Goal: Task Accomplishment & Management: Complete application form

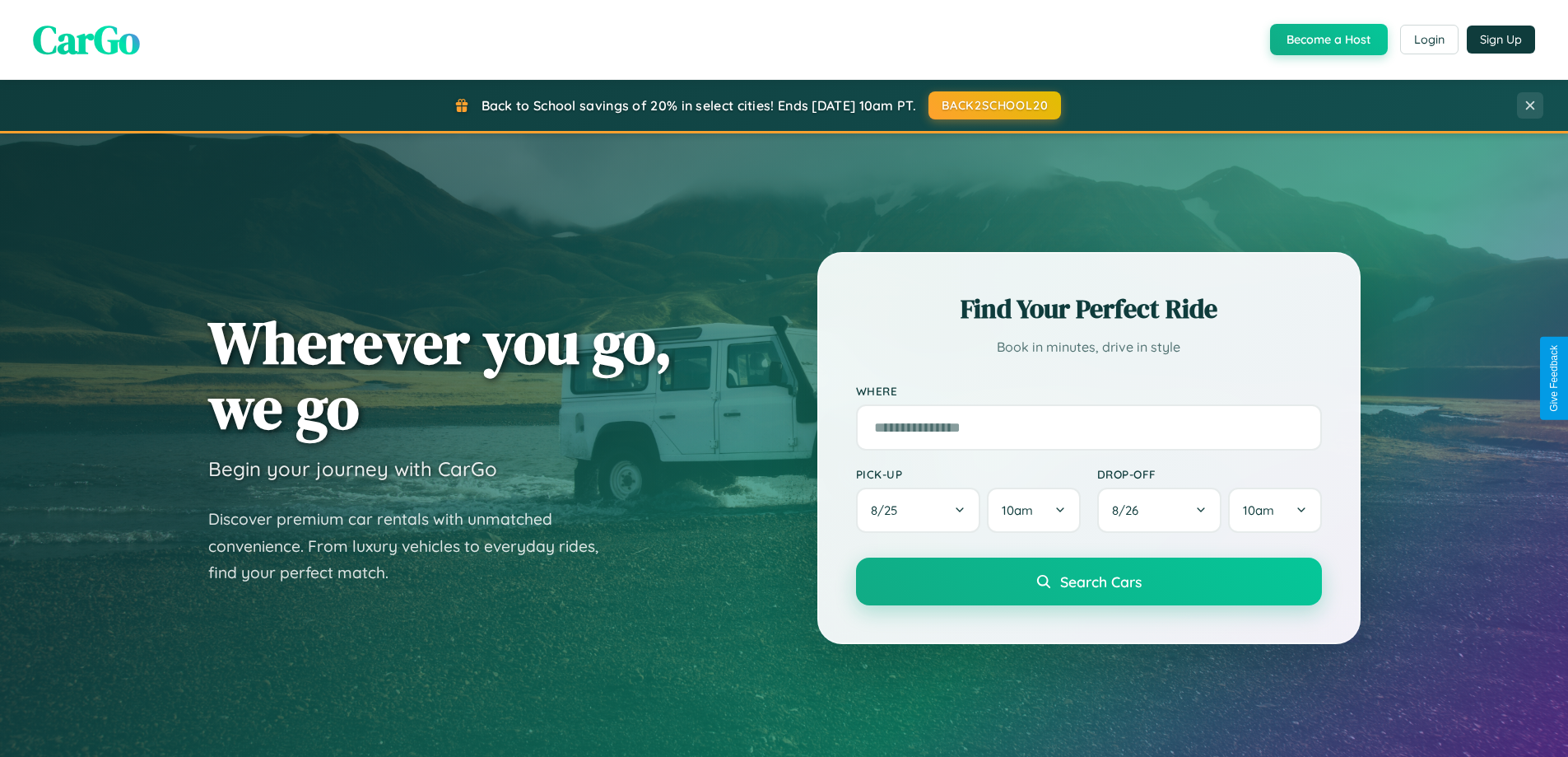
scroll to position [710, 0]
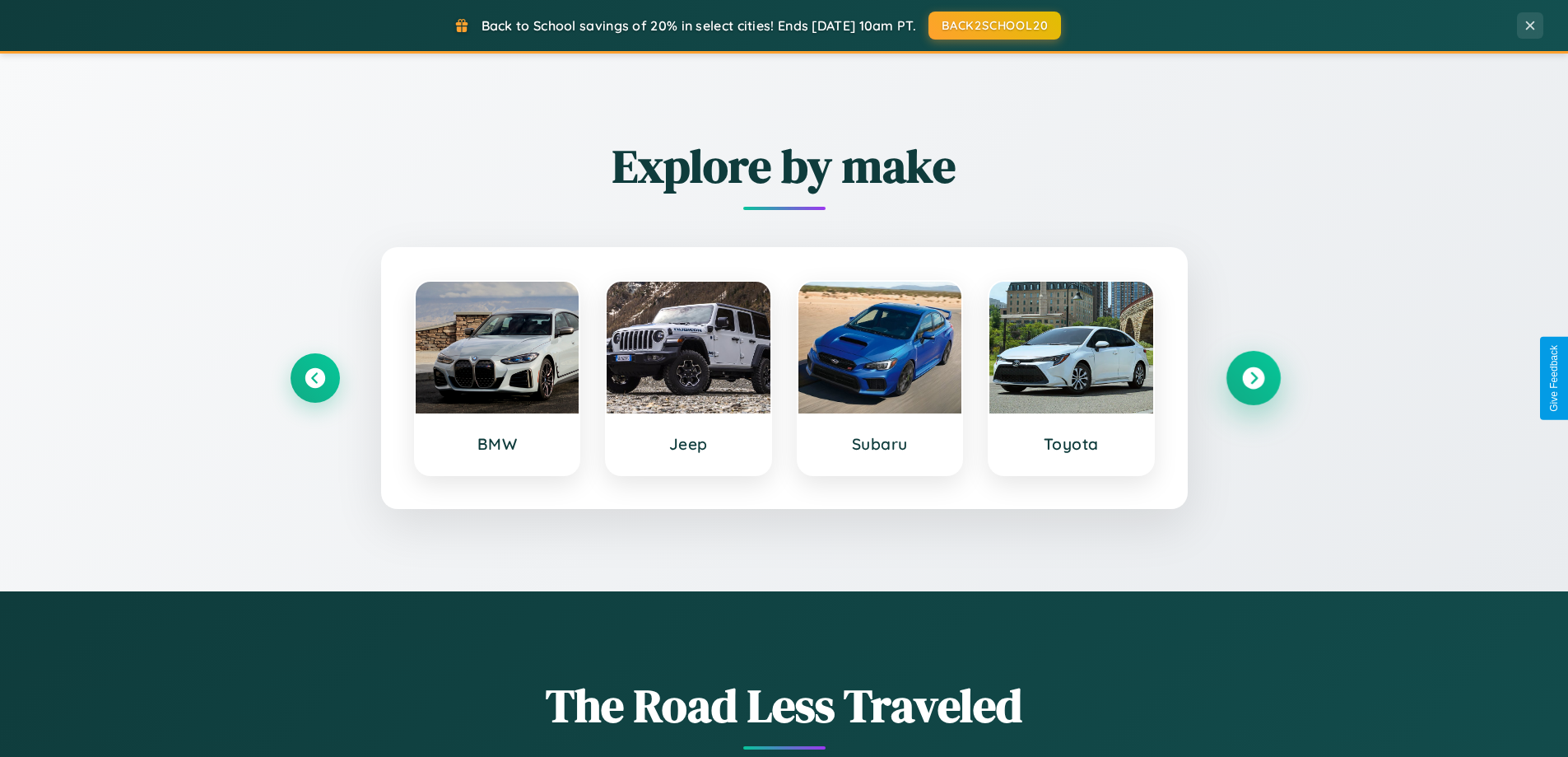
click at [1253, 378] on icon at bounding box center [1253, 378] width 22 height 22
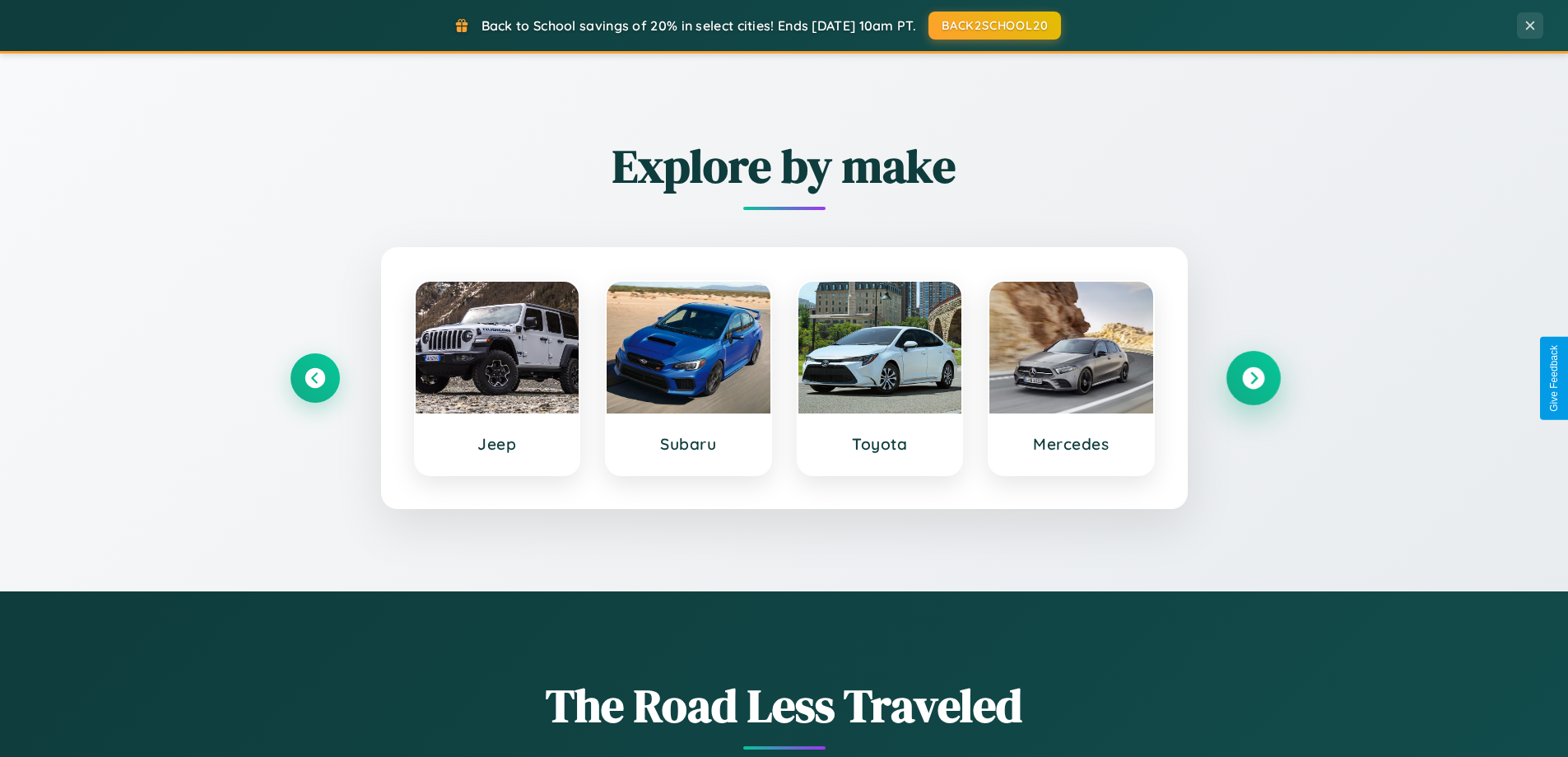
click at [1253, 378] on icon at bounding box center [1253, 378] width 22 height 22
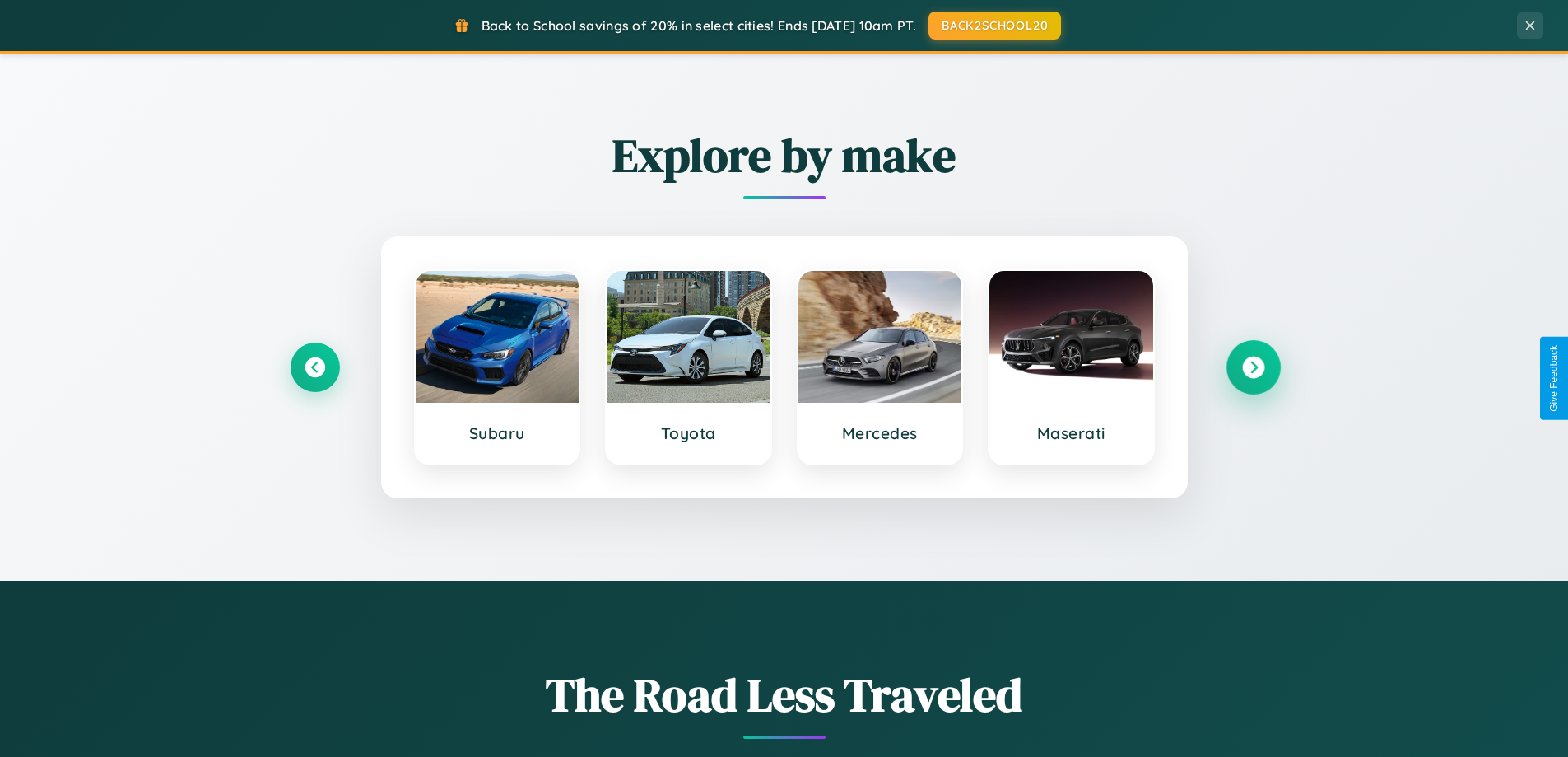
scroll to position [3168, 0]
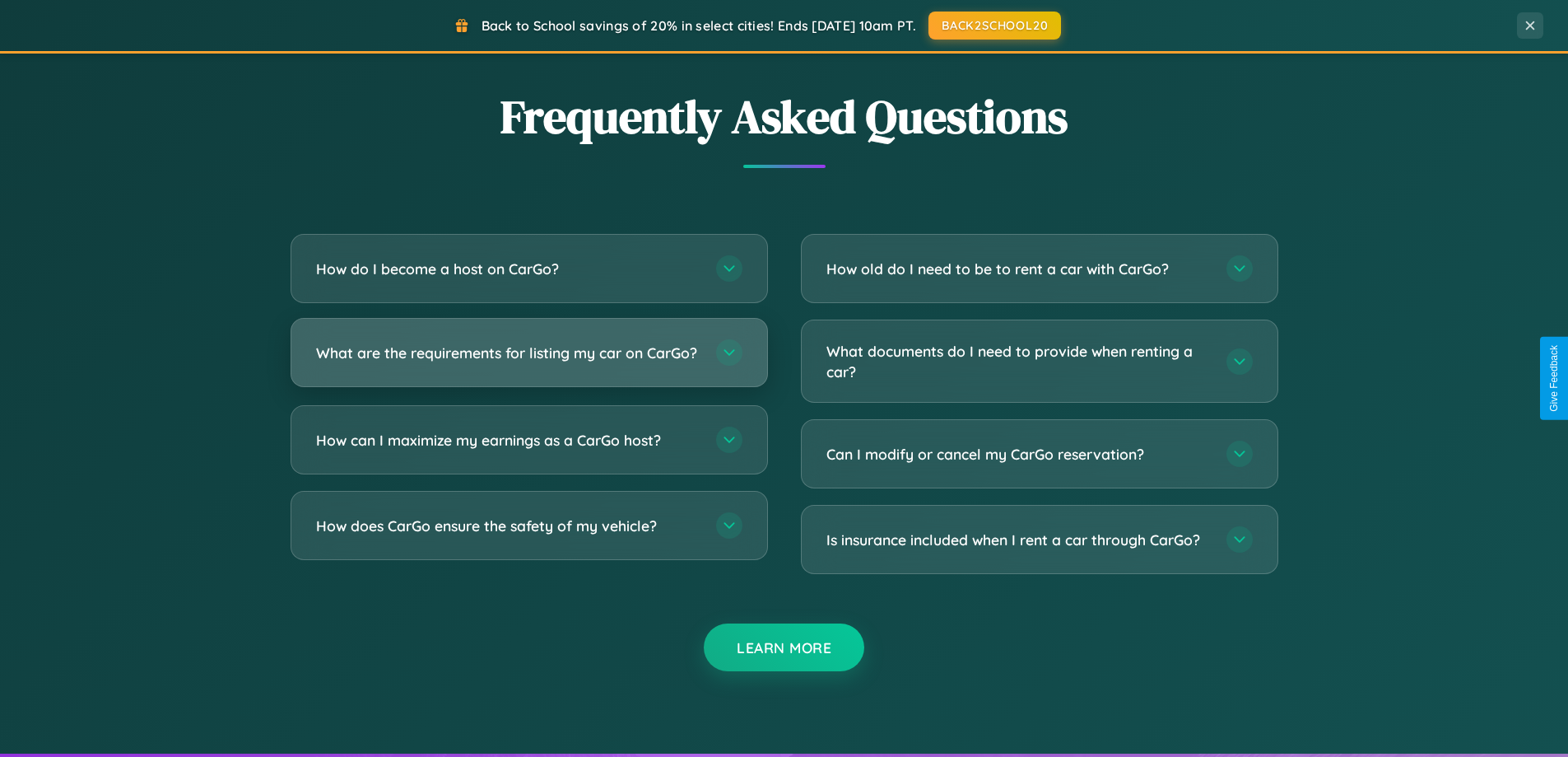
click at [528, 360] on h3 "What are the requirements for listing my car on CarGo?" at bounding box center [507, 353] width 383 height 21
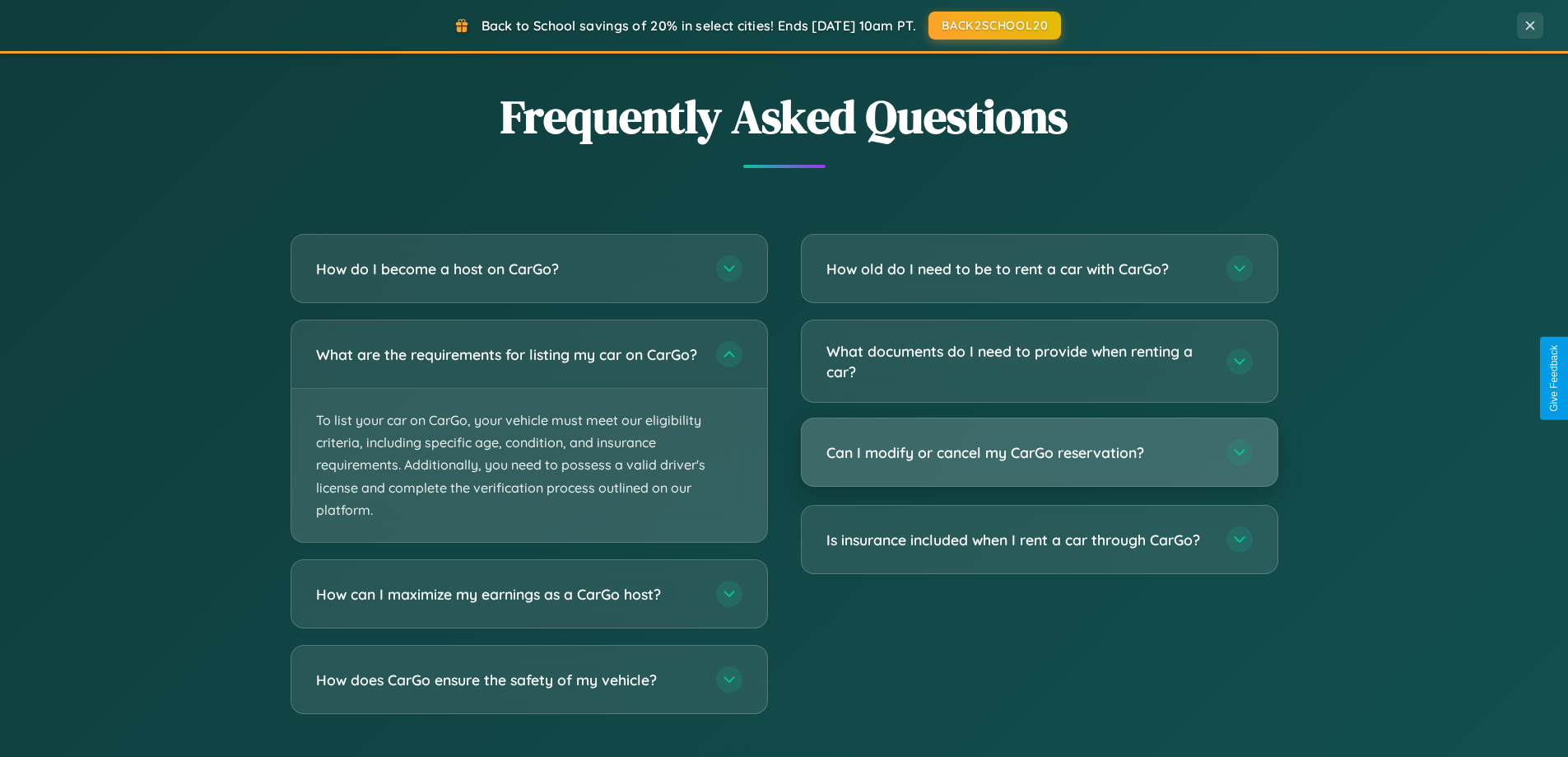
click at [1039, 454] on h3 "Can I modify or cancel my CarGo reservation?" at bounding box center [1018, 452] width 383 height 21
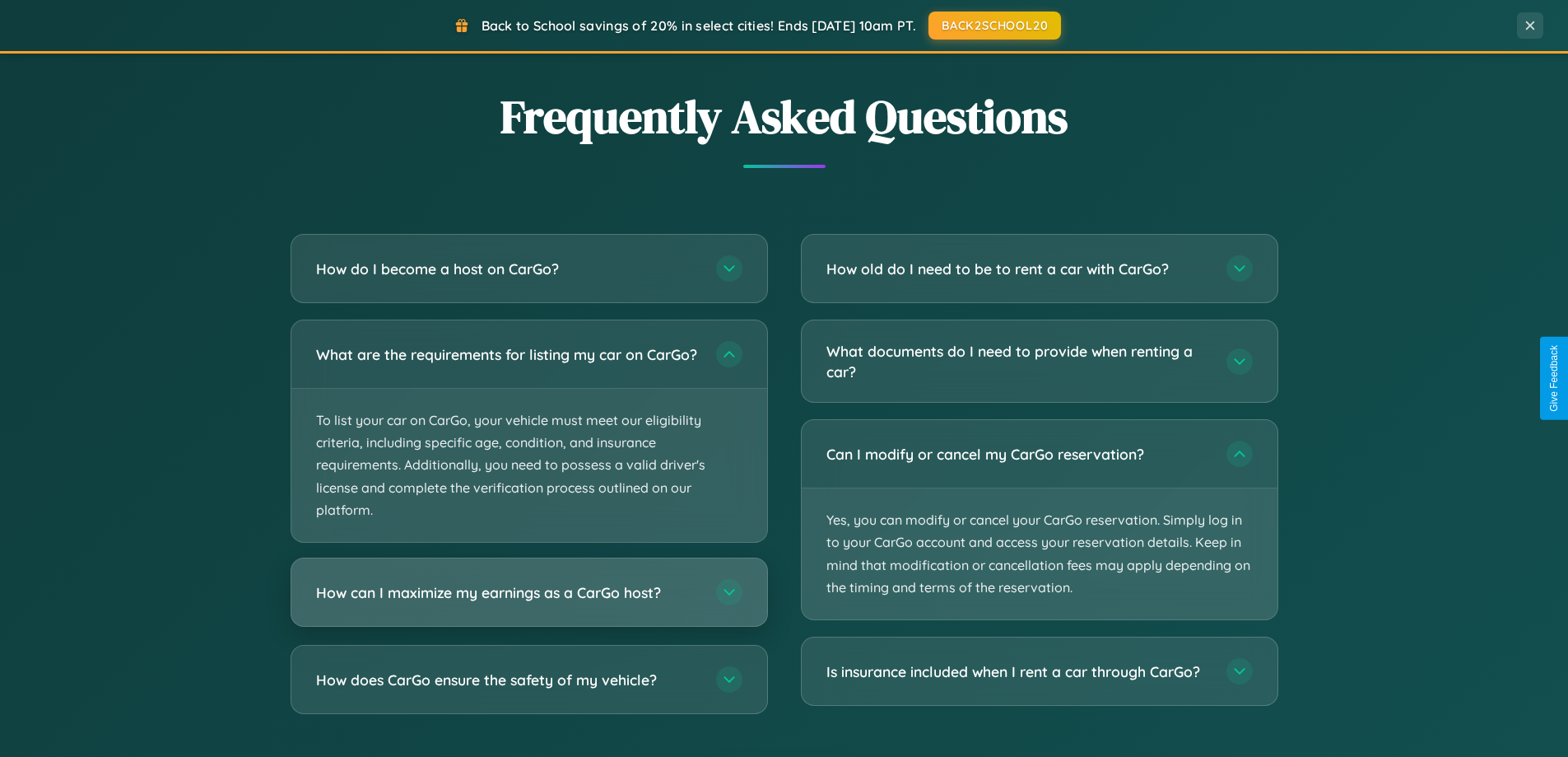
click at [528, 603] on h3 "How can I maximize my earnings as a CarGo host?" at bounding box center [507, 592] width 383 height 21
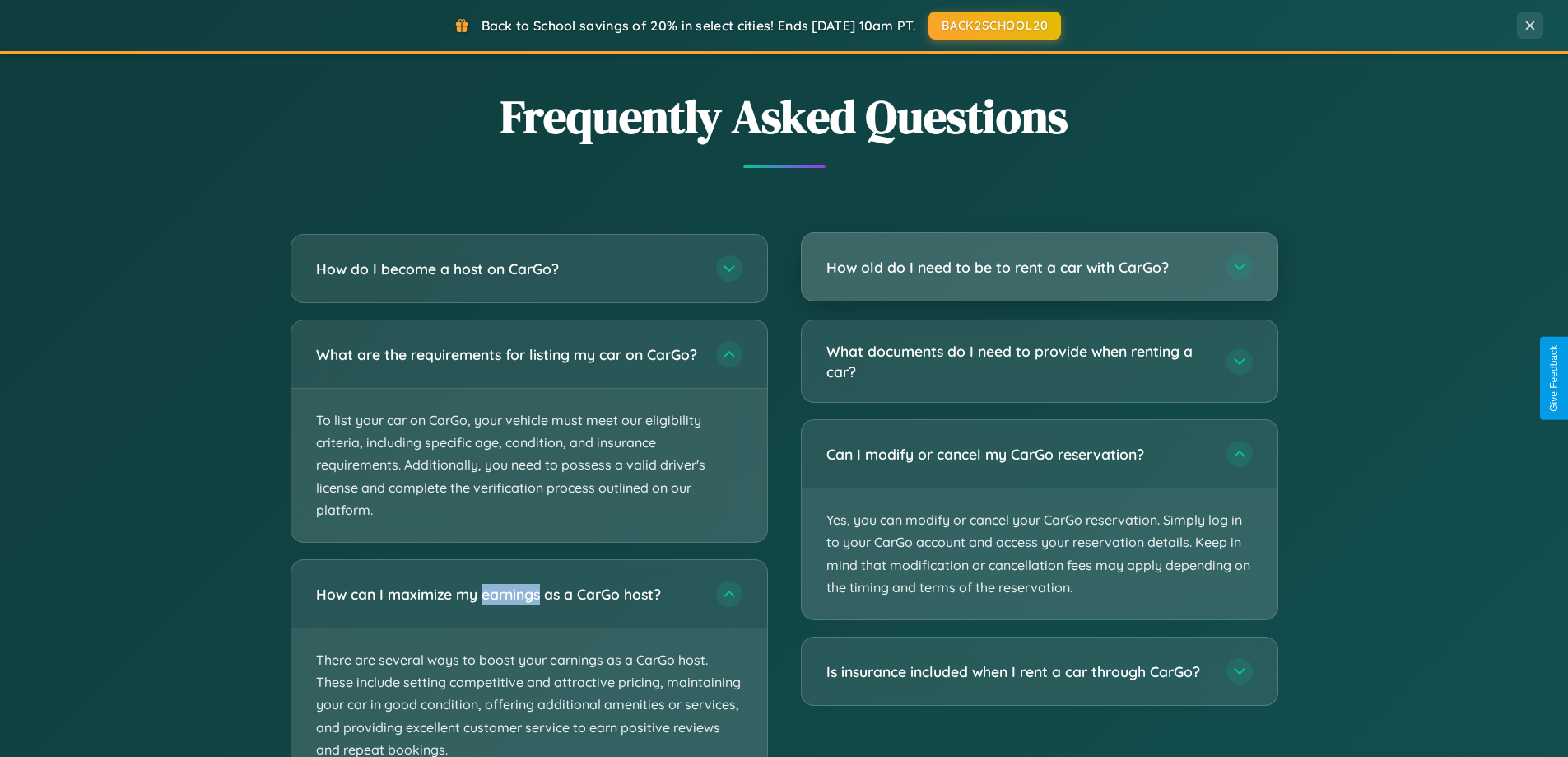
click at [1039, 269] on h3 "How old do I need to be to rent a car with CarGo?" at bounding box center [1018, 267] width 383 height 21
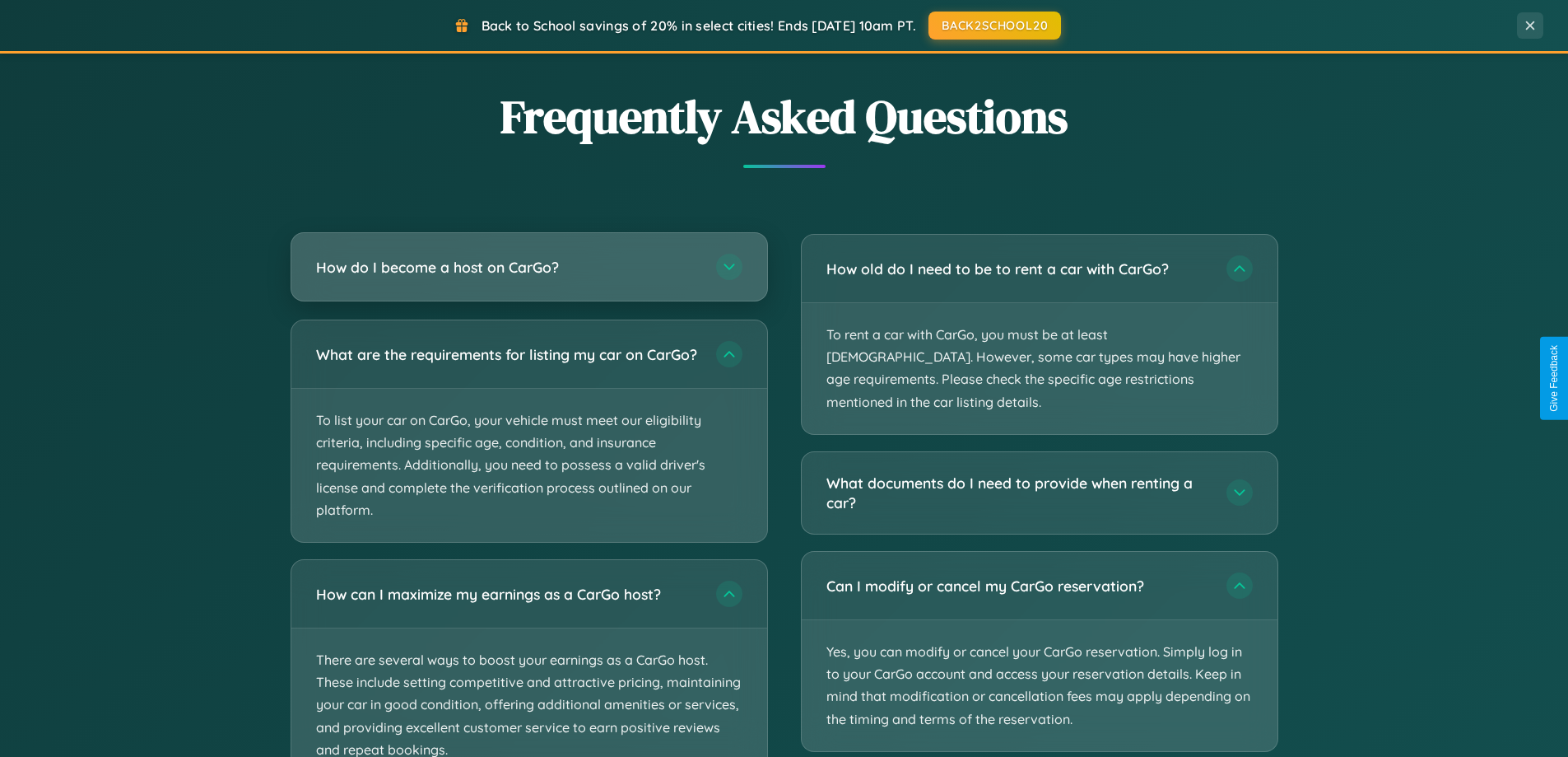
click at [528, 269] on h3 "How do I become a host on CarGo?" at bounding box center [507, 267] width 383 height 21
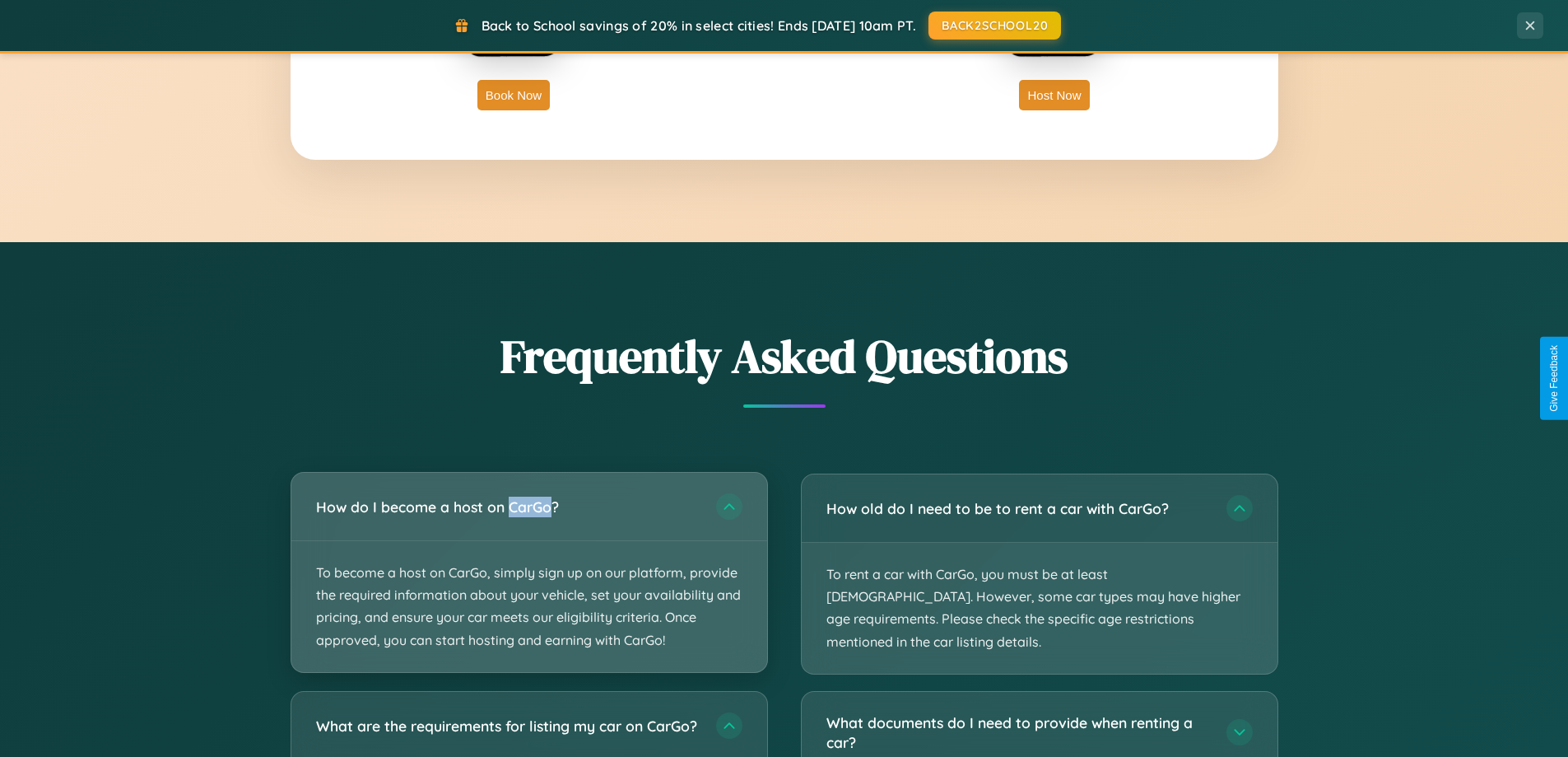
scroll to position [2645, 0]
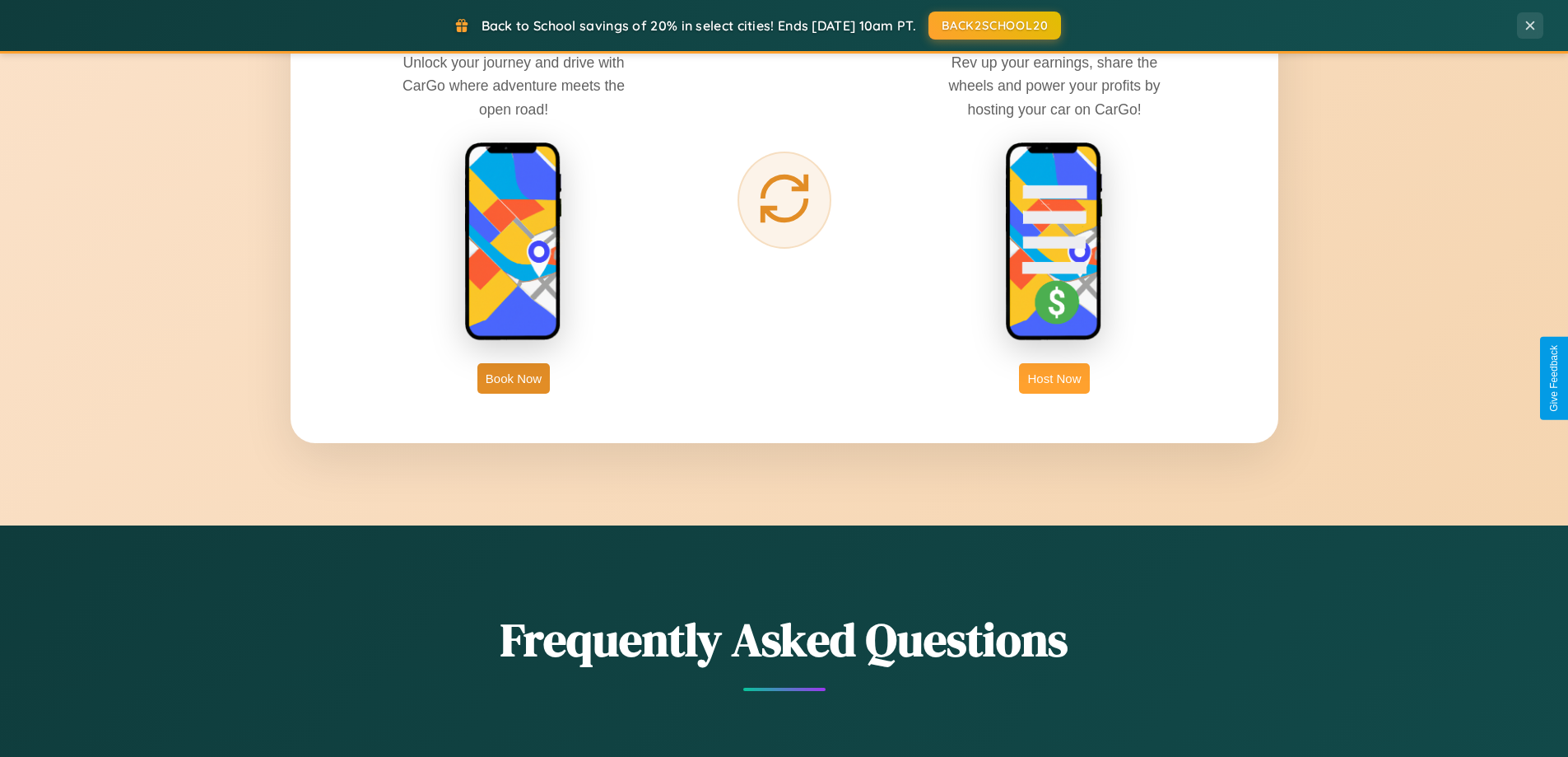
click at [1054, 378] on button "Host Now" at bounding box center [1054, 378] width 70 height 30
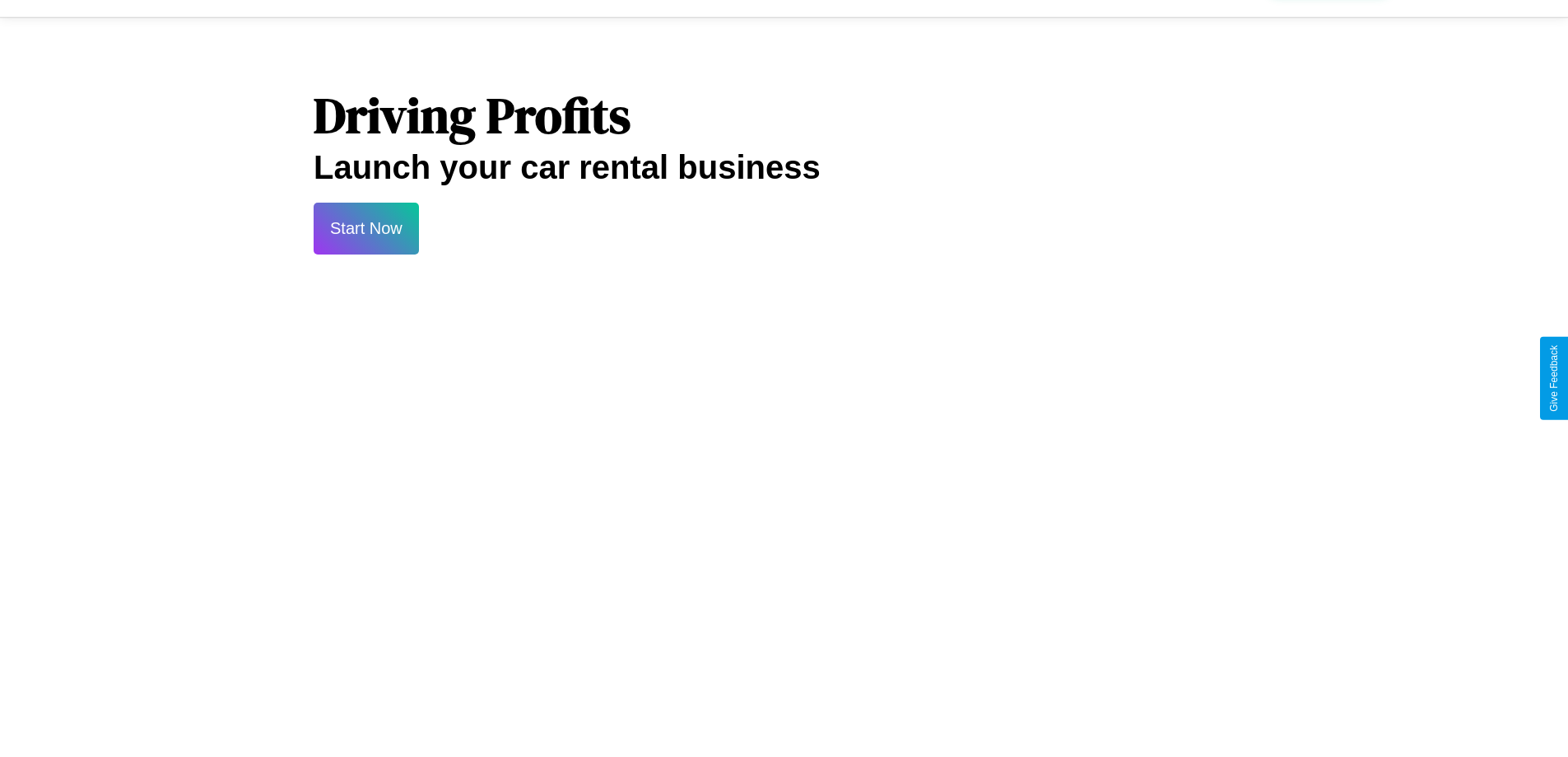
scroll to position [2225, 0]
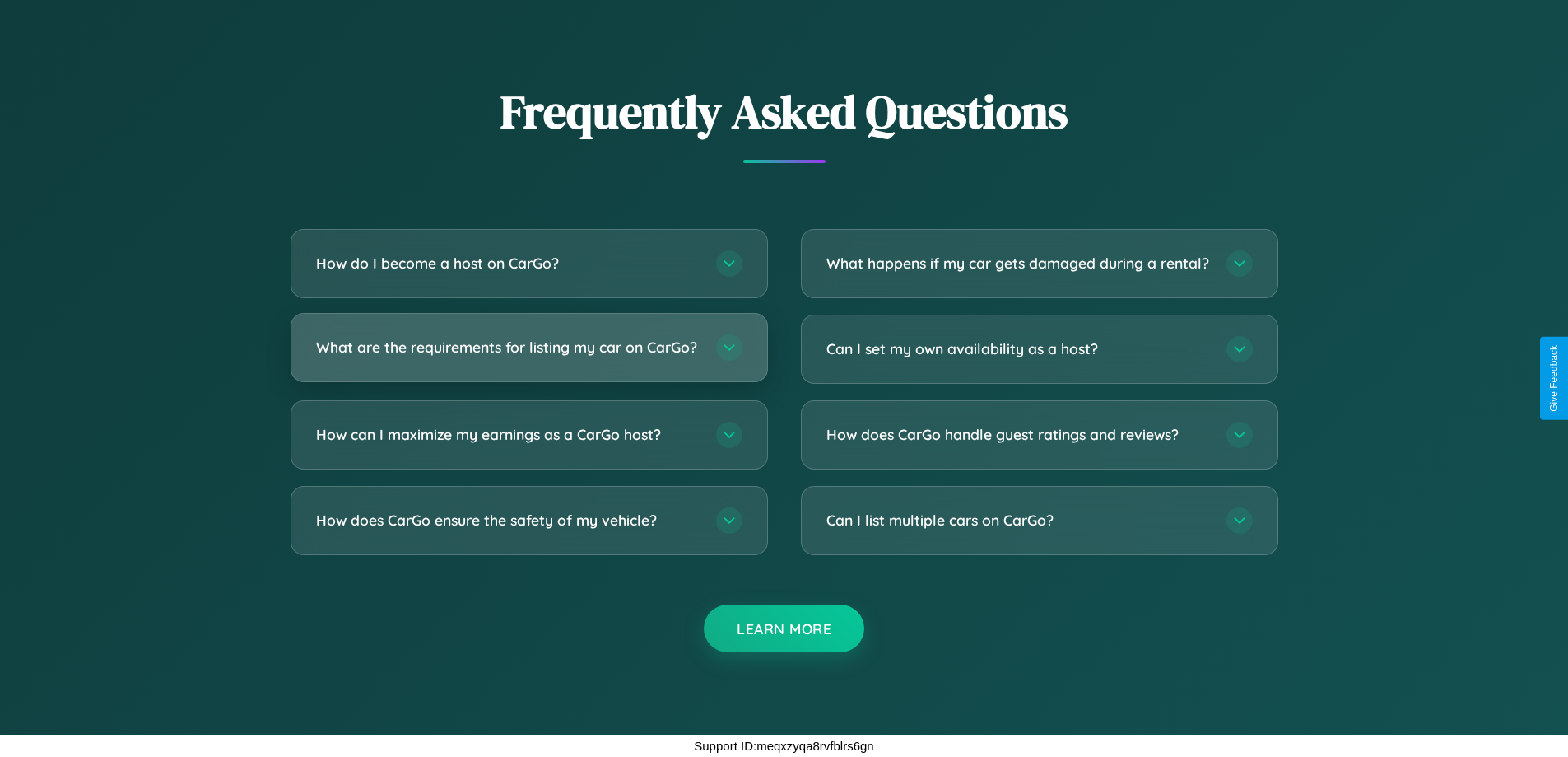
click at [528, 340] on h3 "What are the requirements for listing my car on CarGo?" at bounding box center [507, 347] width 383 height 21
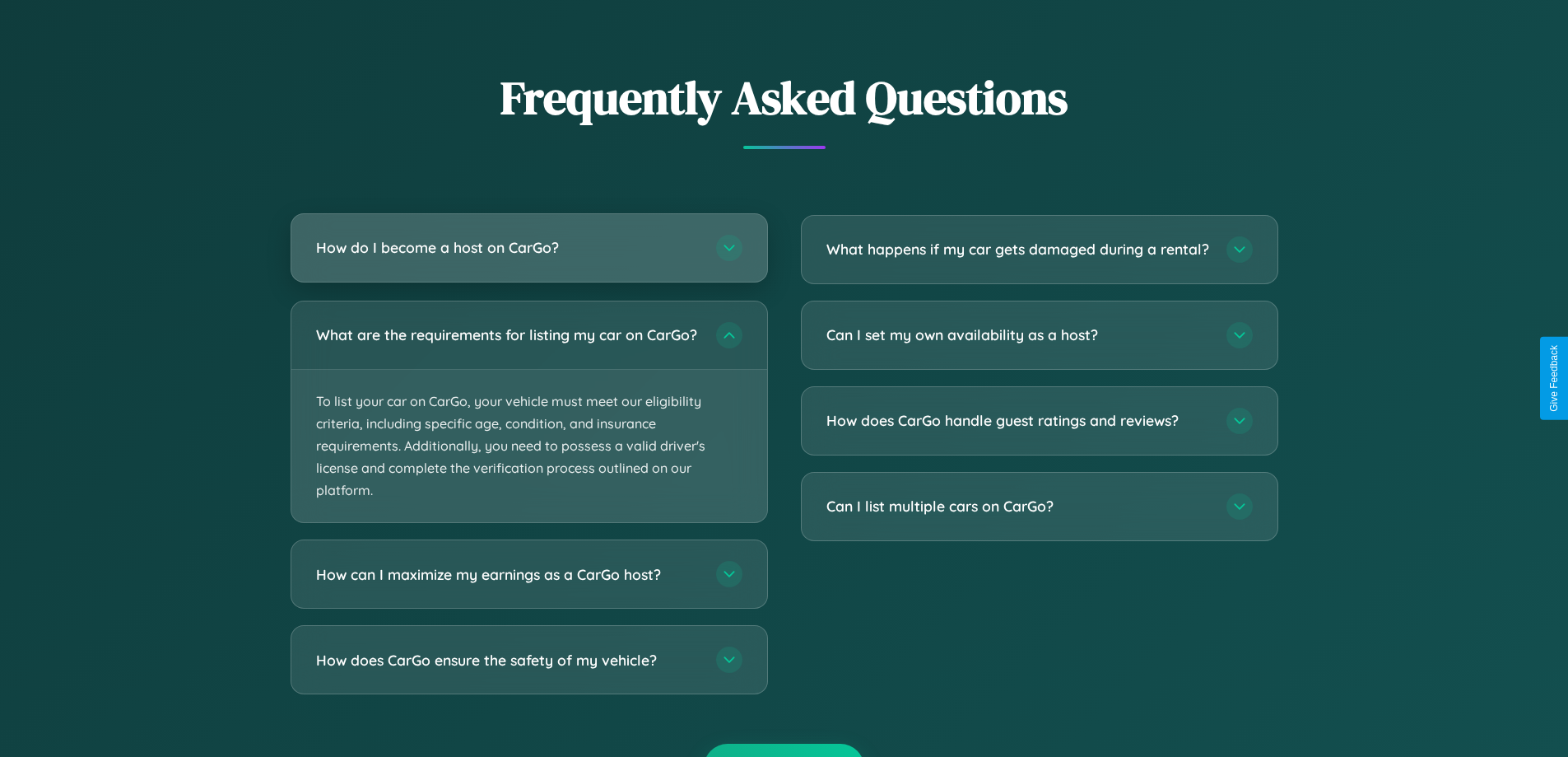
click at [528, 248] on h3 "How do I become a host on CarGo?" at bounding box center [507, 247] width 383 height 21
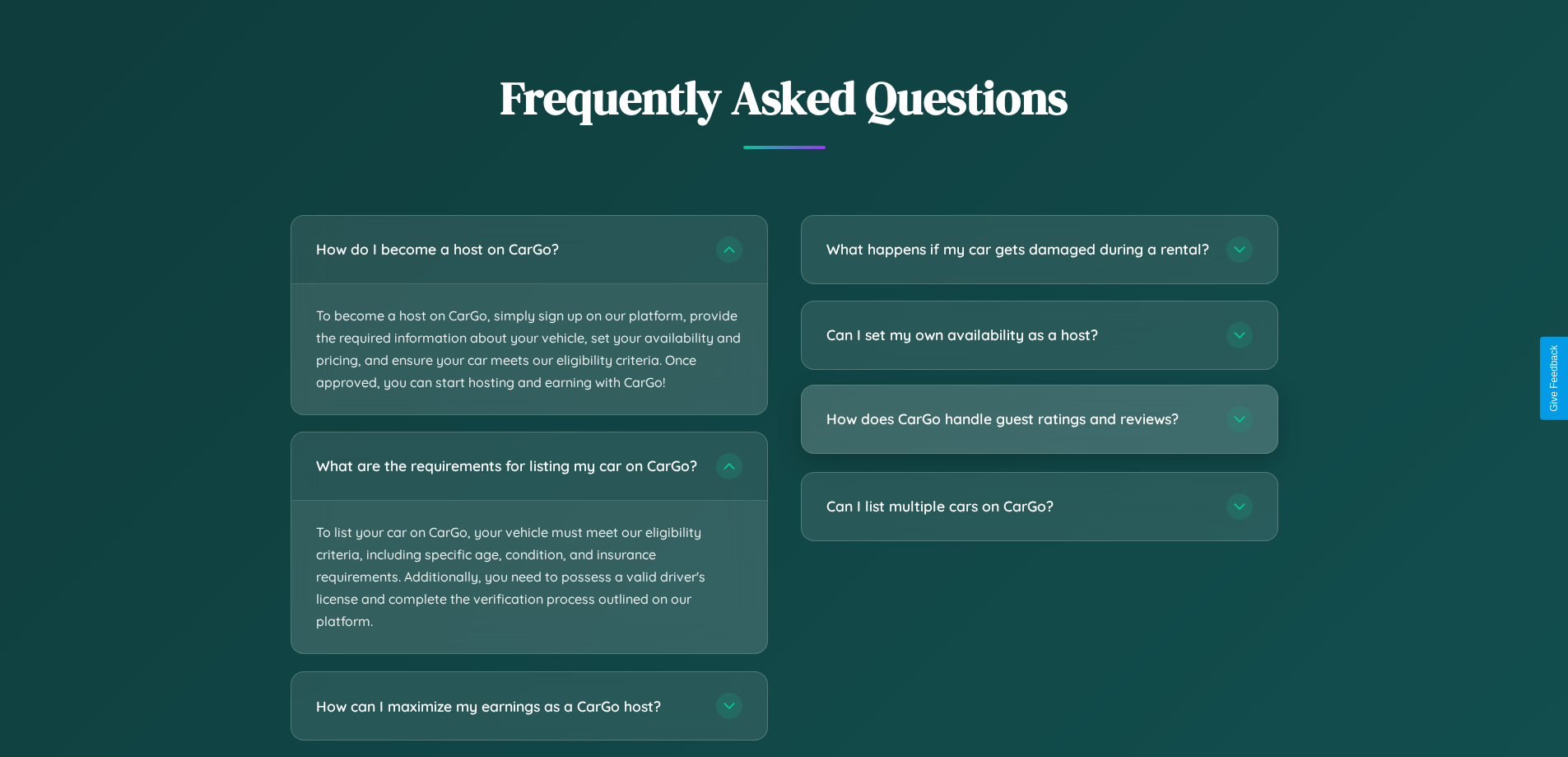
click at [1039, 429] on h3 "How does CarGo handle guest ratings and reviews?" at bounding box center [1018, 418] width 383 height 21
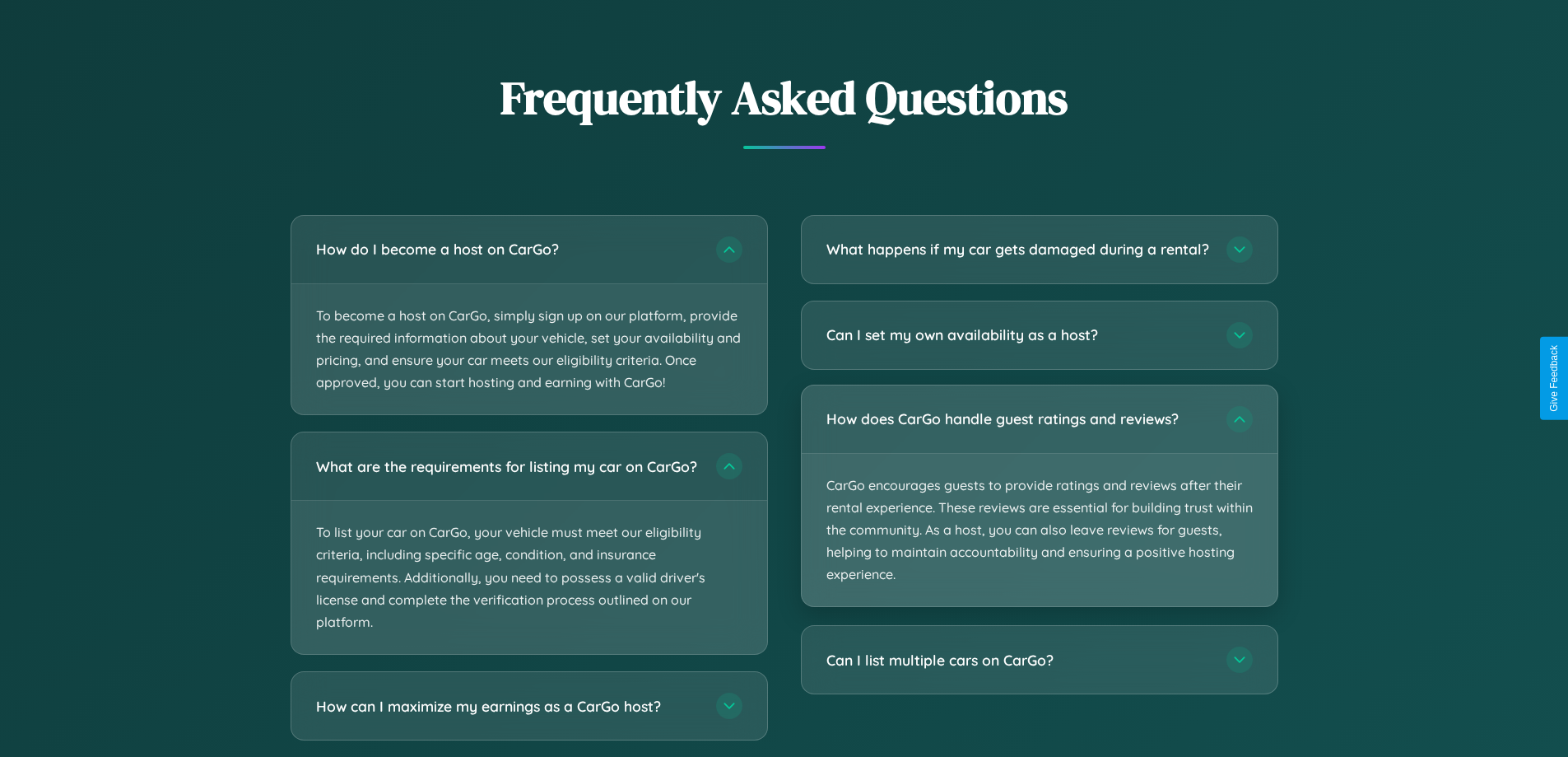
click at [1039, 510] on p "CarGo encourages guests to provide ratings and reviews after their rental exper…" at bounding box center [1039, 530] width 475 height 153
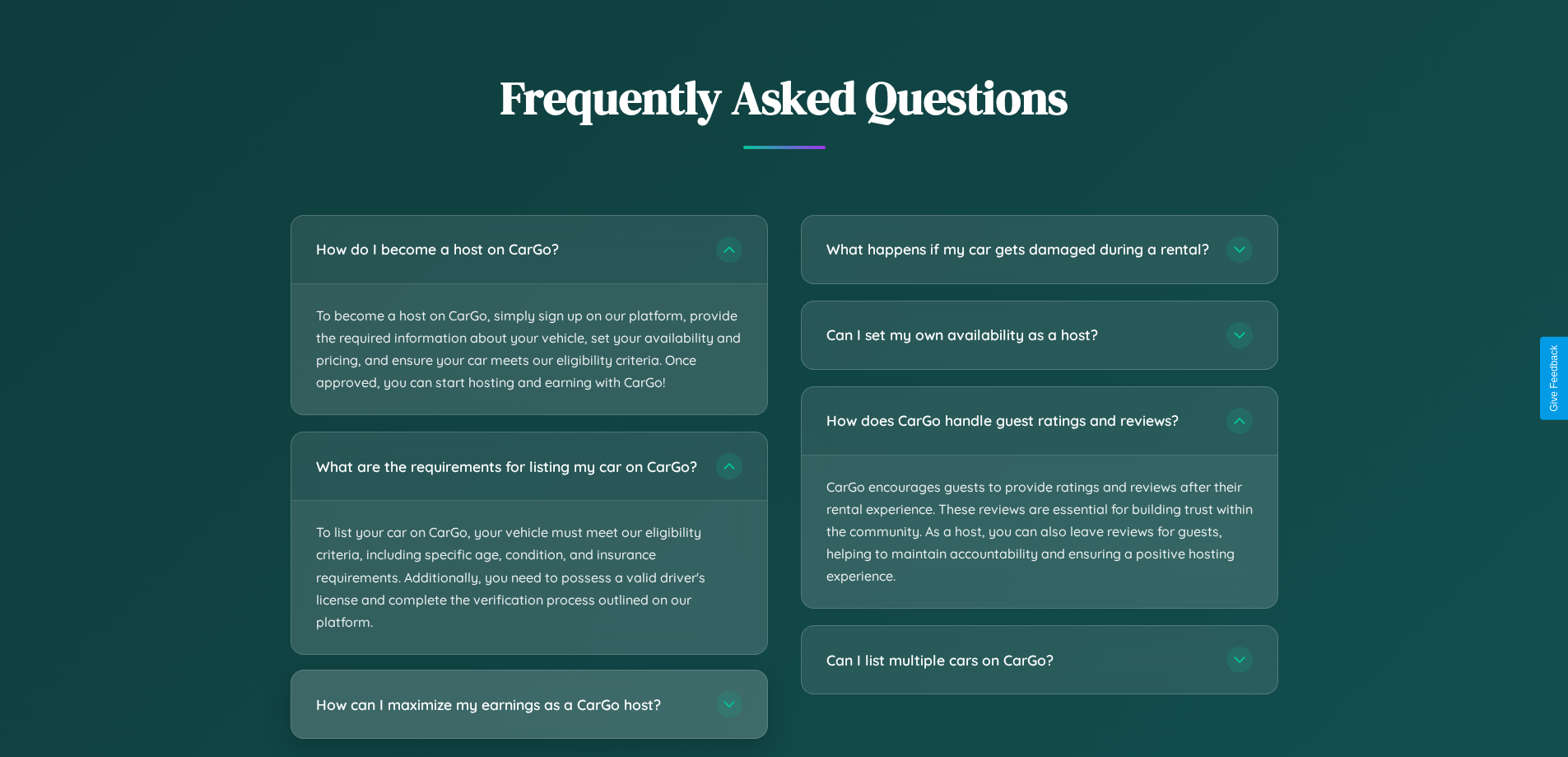
click at [528, 715] on h3 "How can I maximize my earnings as a CarGo host?" at bounding box center [507, 704] width 383 height 21
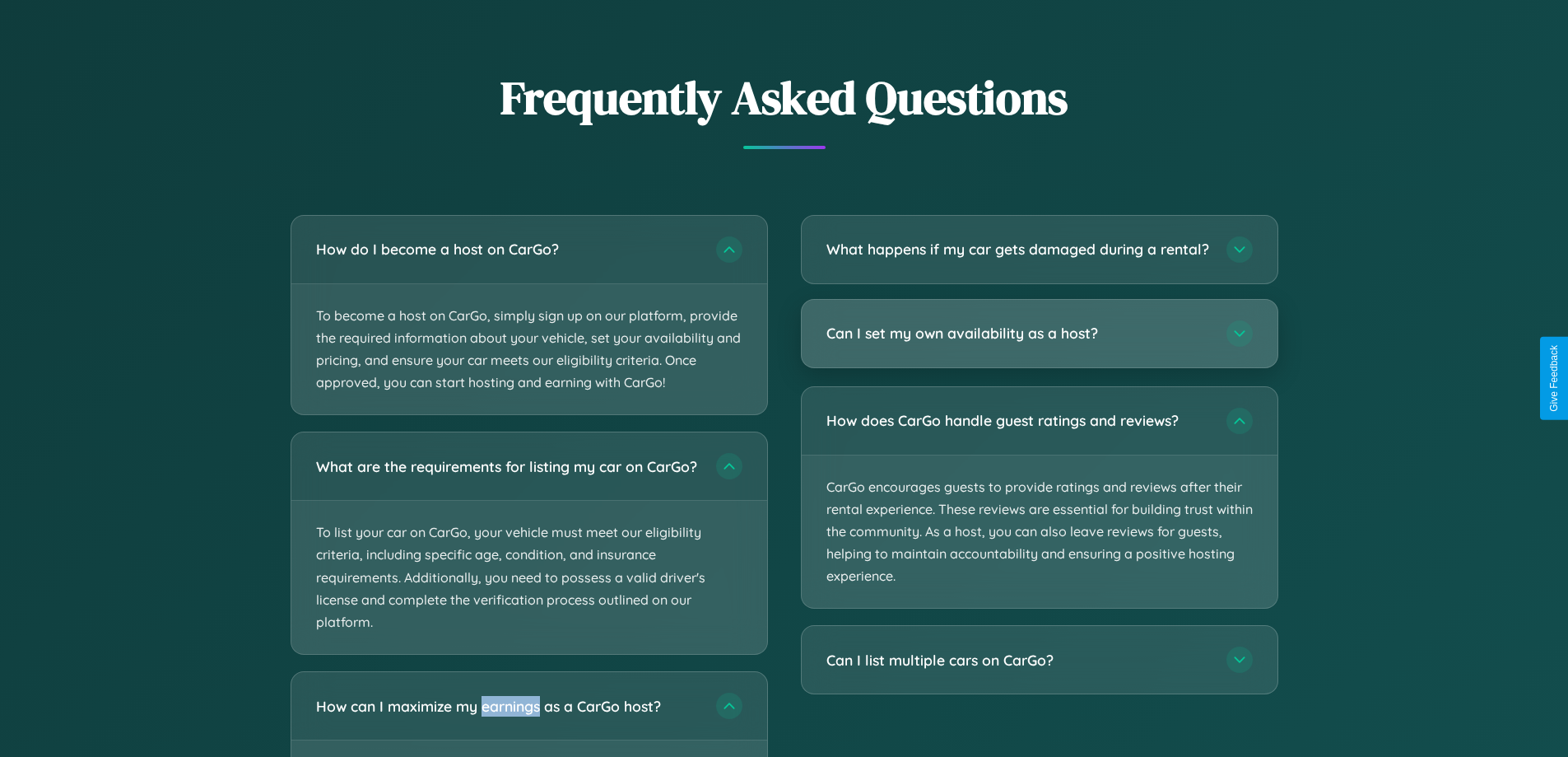
click at [1039, 343] on h3 "Can I set my own availability as a host?" at bounding box center [1018, 332] width 383 height 21
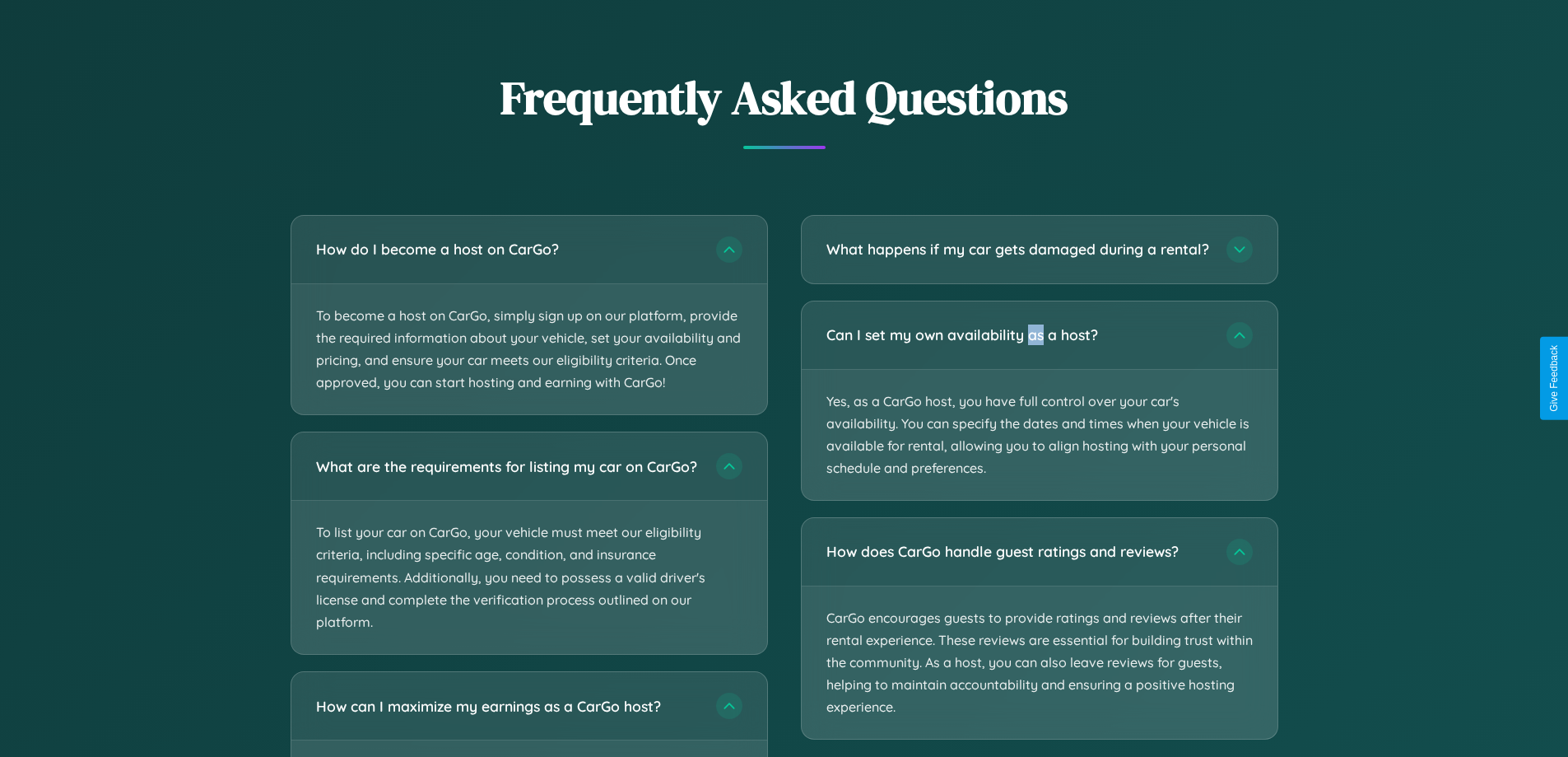
scroll to position [2463, 0]
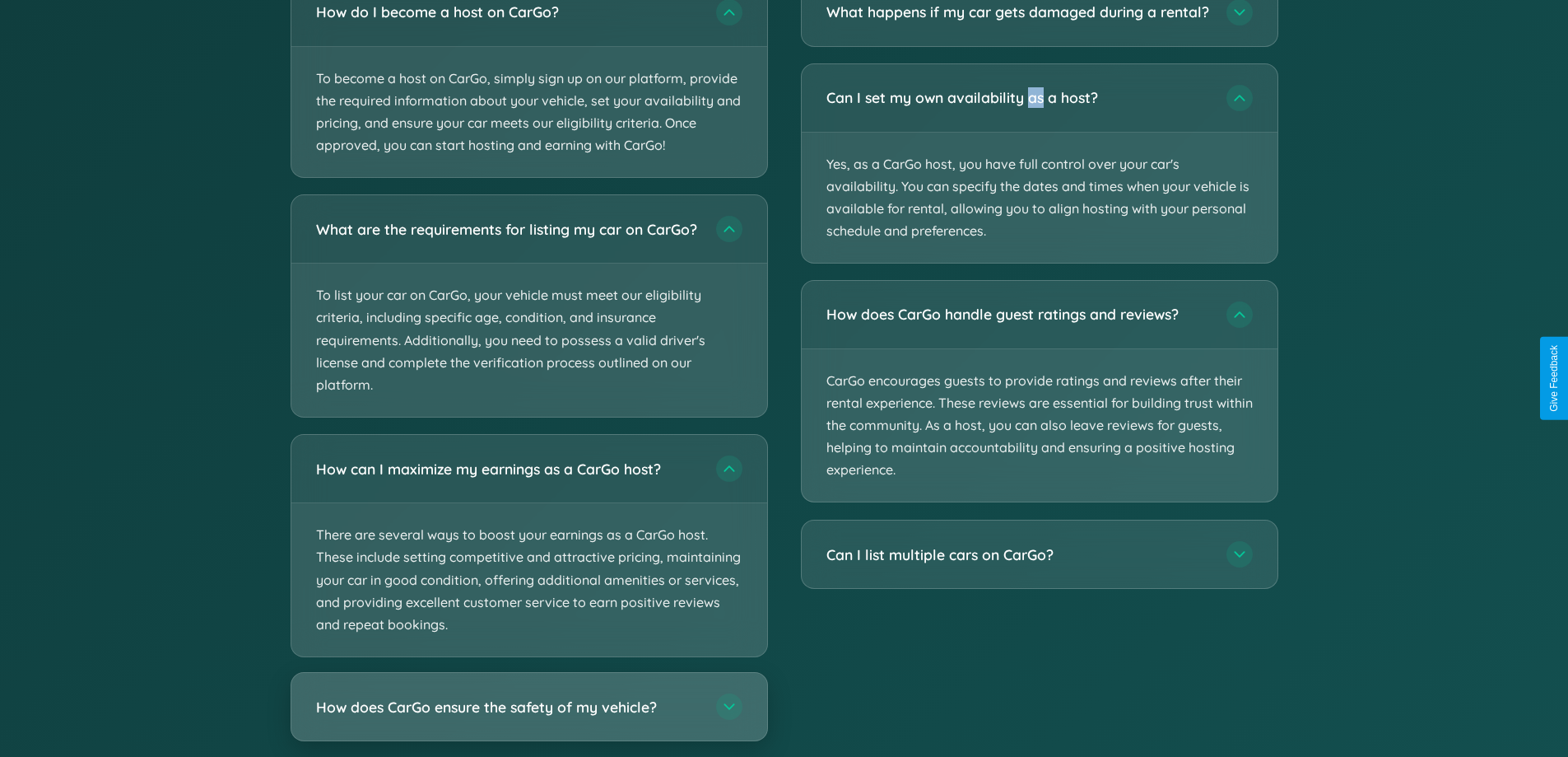
click at [528, 717] on h3 "How does CarGo ensure the safety of my vehicle?" at bounding box center [507, 707] width 383 height 21
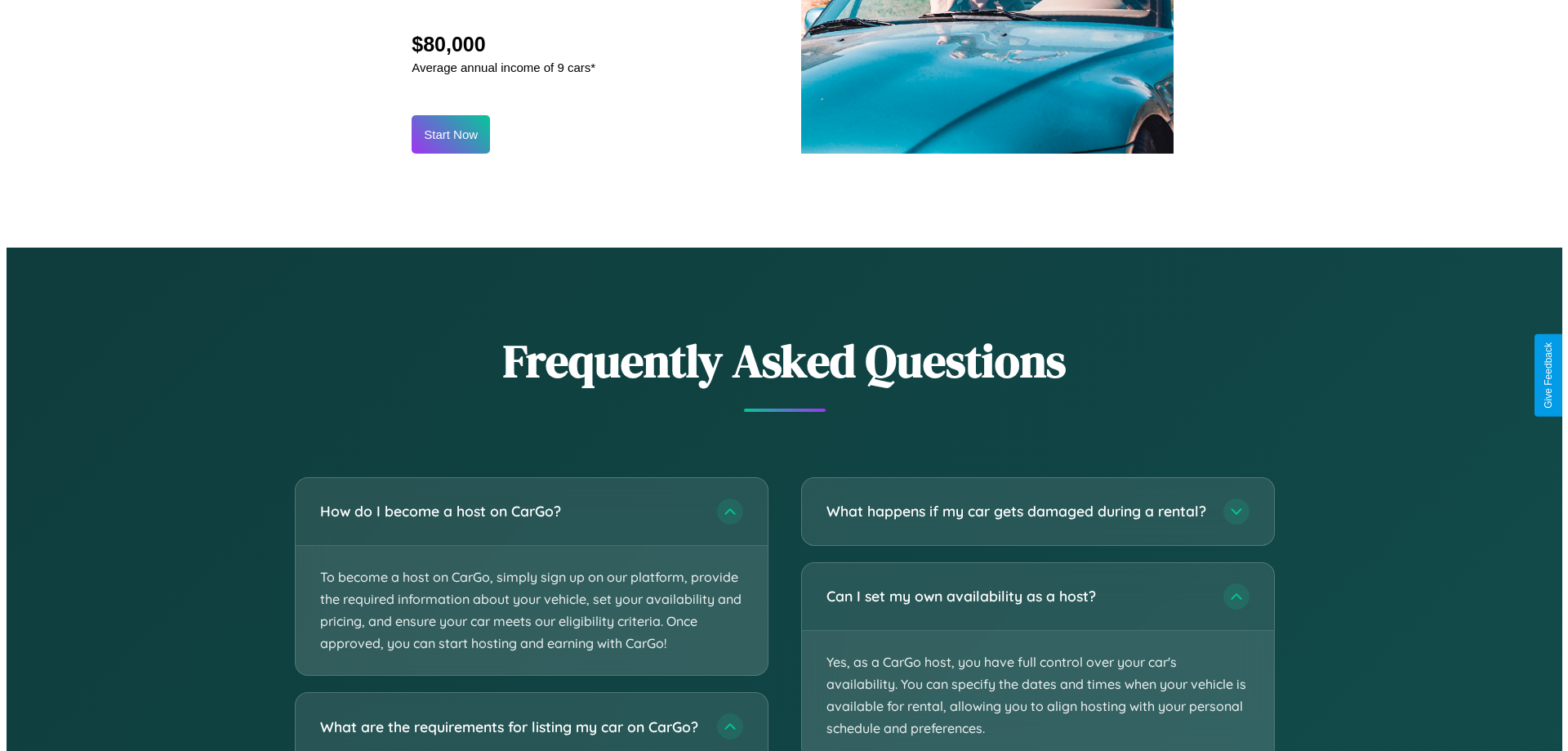
scroll to position [789, 0]
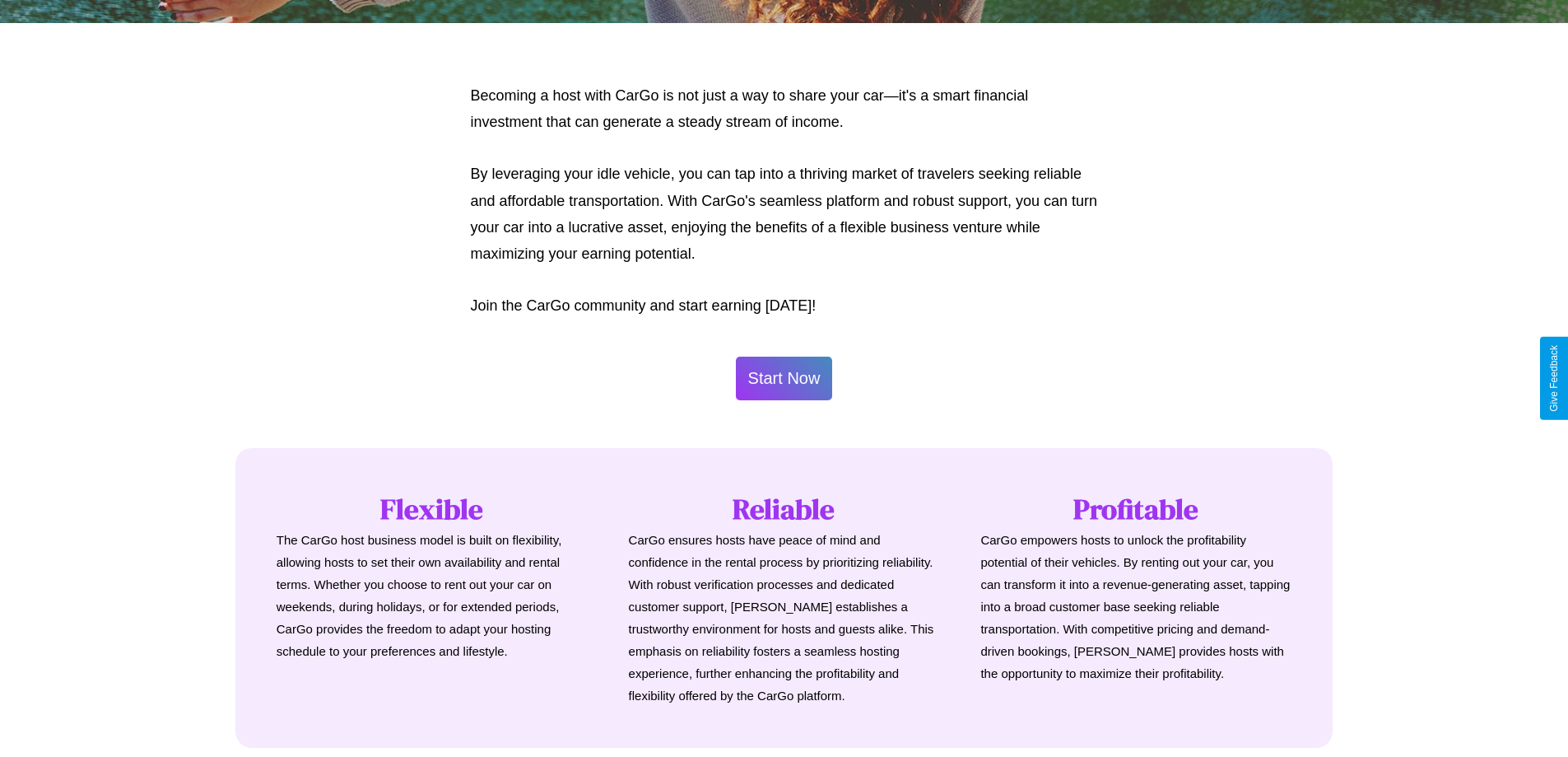
click at [784, 378] on button "Start Now" at bounding box center [784, 378] width 97 height 44
